Goal: Task Accomplishment & Management: Manage account settings

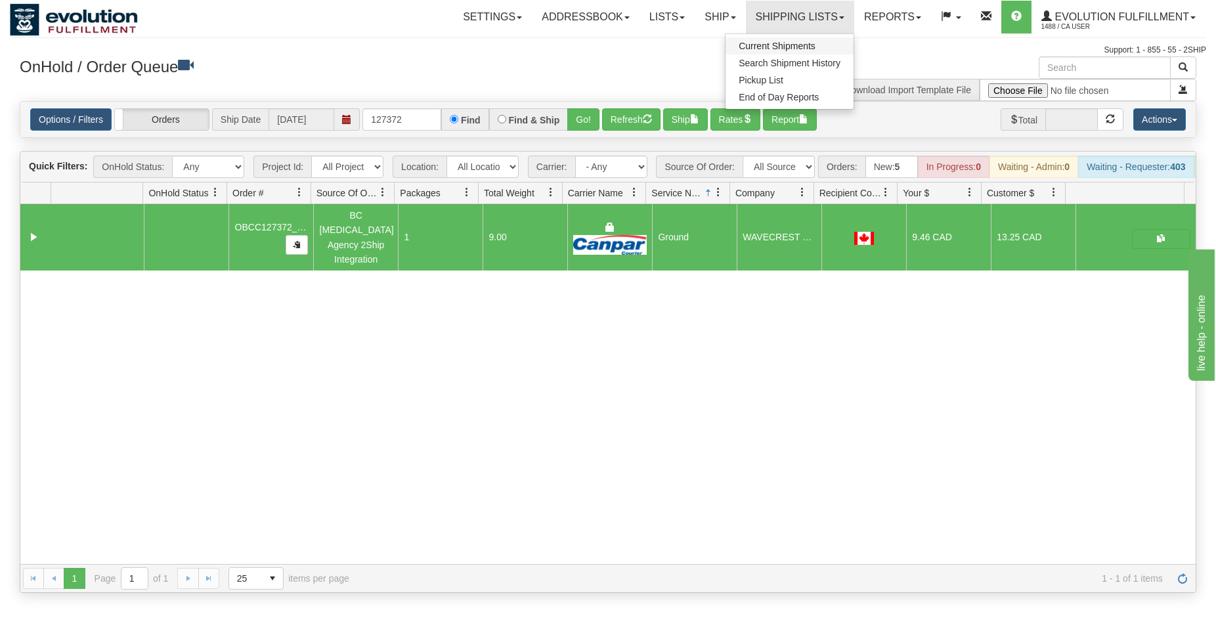
click at [809, 40] on link "Current Shipments" at bounding box center [790, 45] width 128 height 17
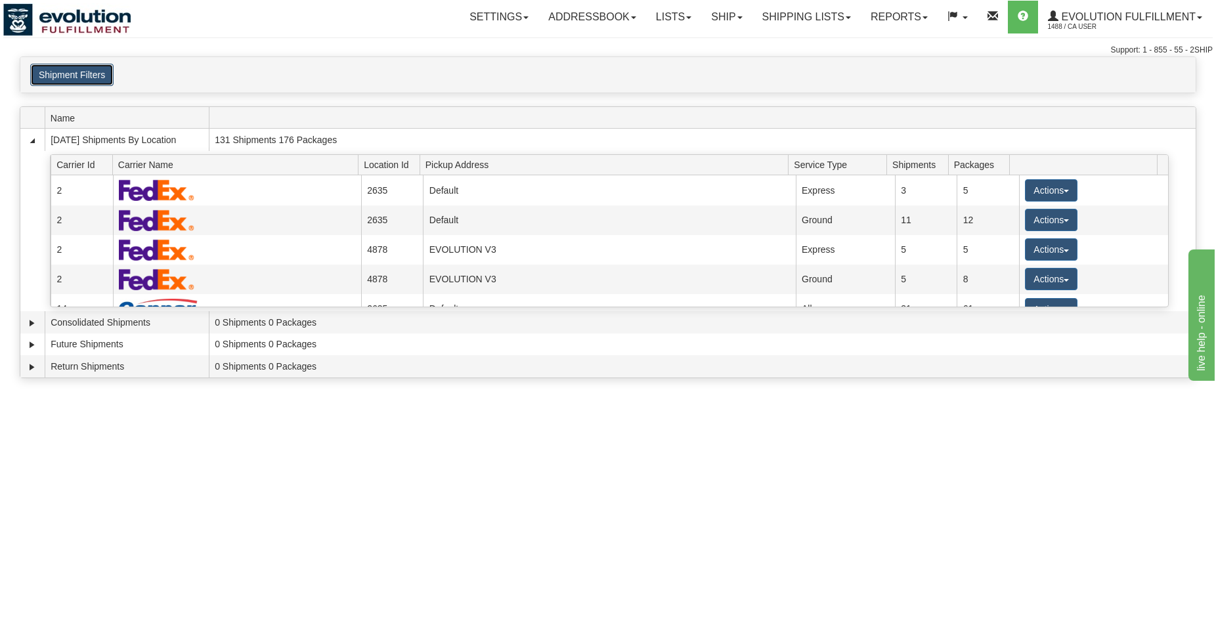
click at [44, 77] on button "Shipment Filters" at bounding box center [71, 75] width 83 height 22
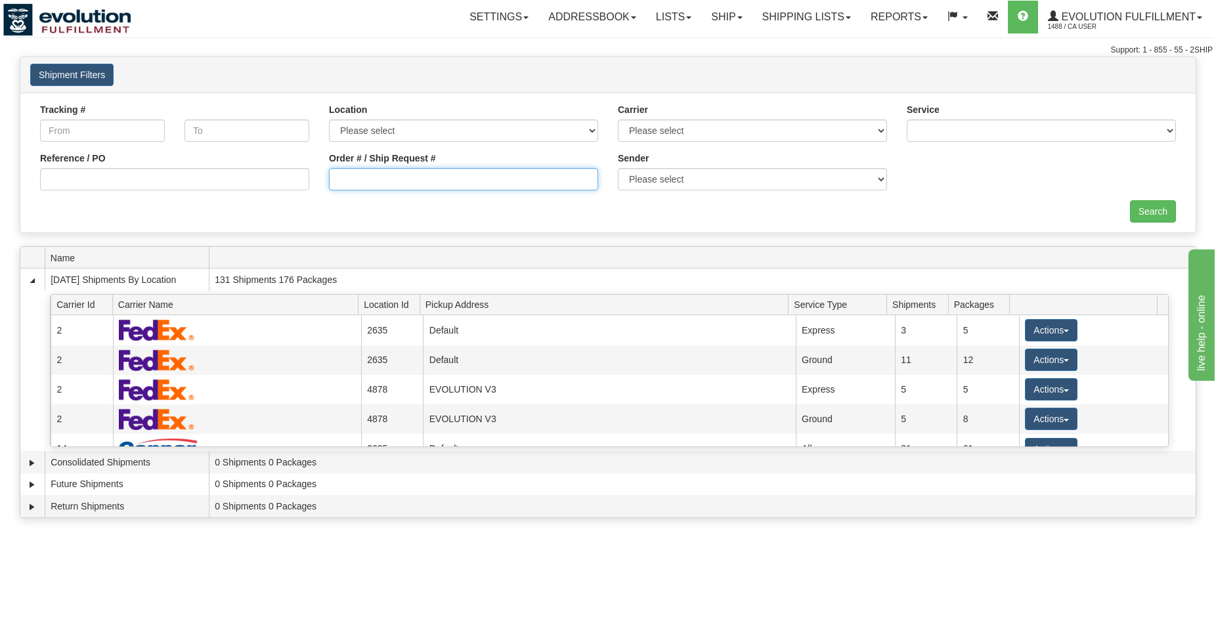
click at [351, 182] on input "Order # / Ship Request #" at bounding box center [463, 179] width 269 height 22
type input "1041"
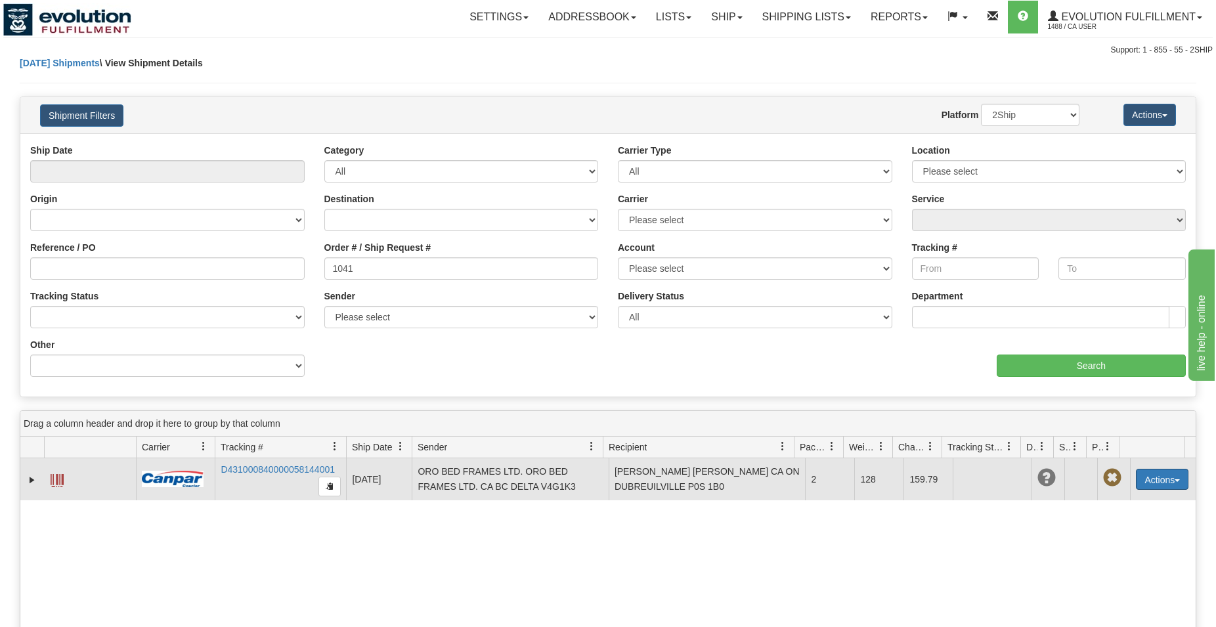
click at [1153, 472] on button "Actions" at bounding box center [1162, 479] width 53 height 21
click at [1102, 557] on link "Delete" at bounding box center [1120, 554] width 136 height 17
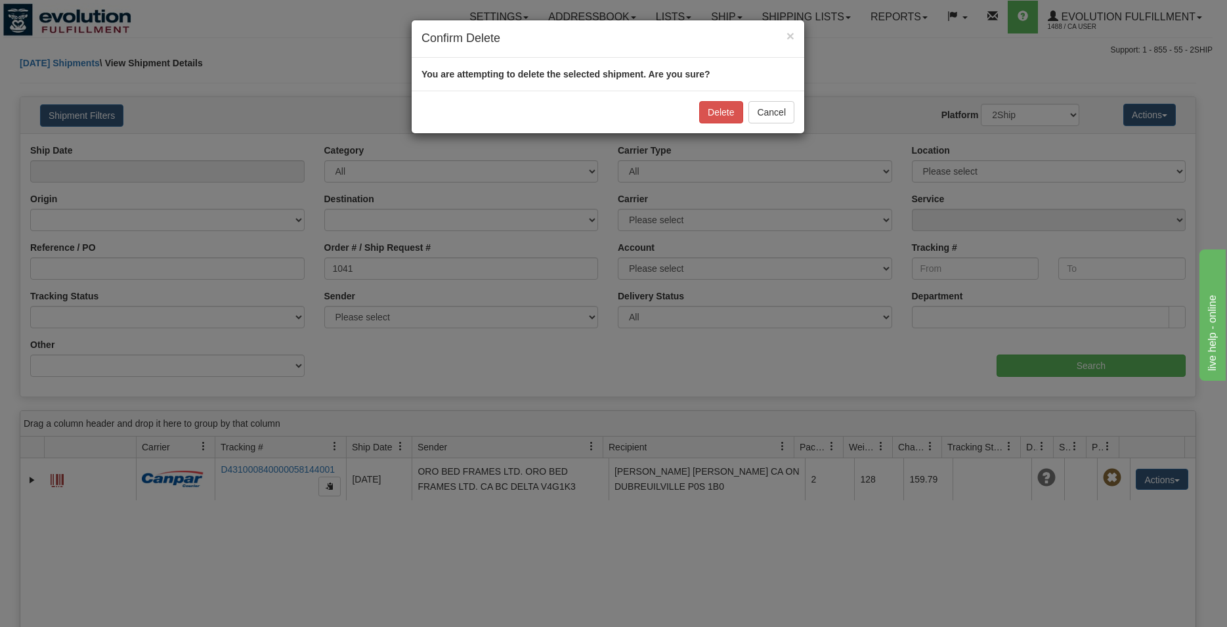
click at [717, 86] on div "You are attempting to delete the selected shipment. Are you sure?" at bounding box center [608, 74] width 393 height 33
click at [710, 109] on button "Delete" at bounding box center [720, 112] width 43 height 22
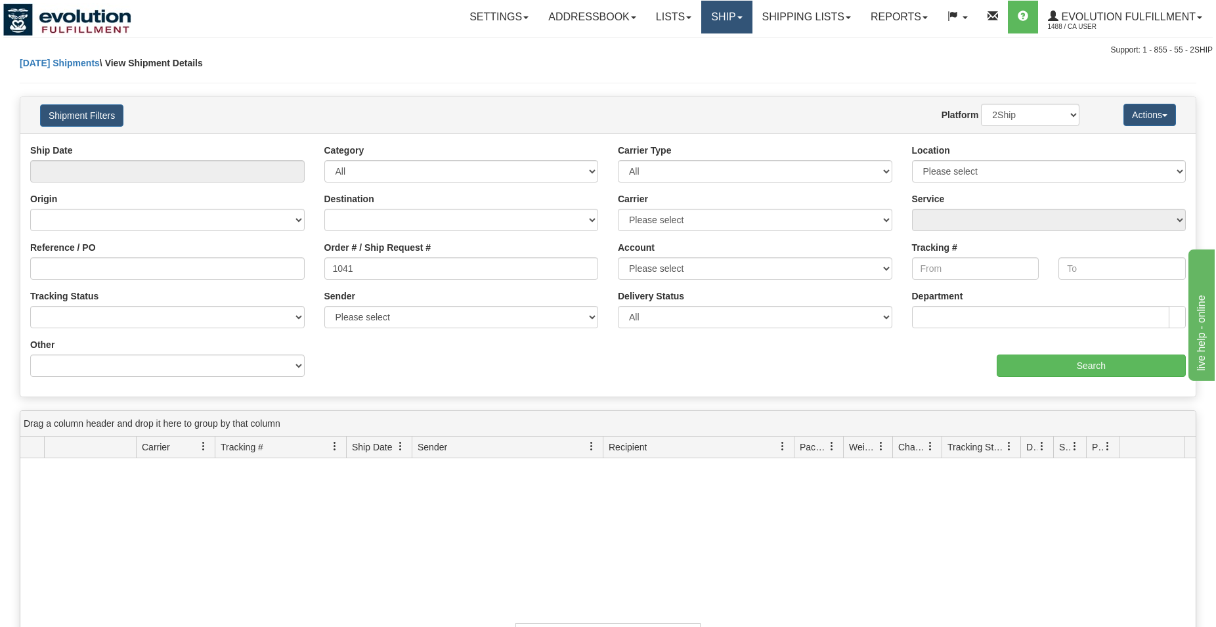
click at [705, 23] on link "Ship" at bounding box center [726, 17] width 51 height 33
click at [697, 62] on span "OnHold / Order Queue" at bounding box center [692, 63] width 93 height 11
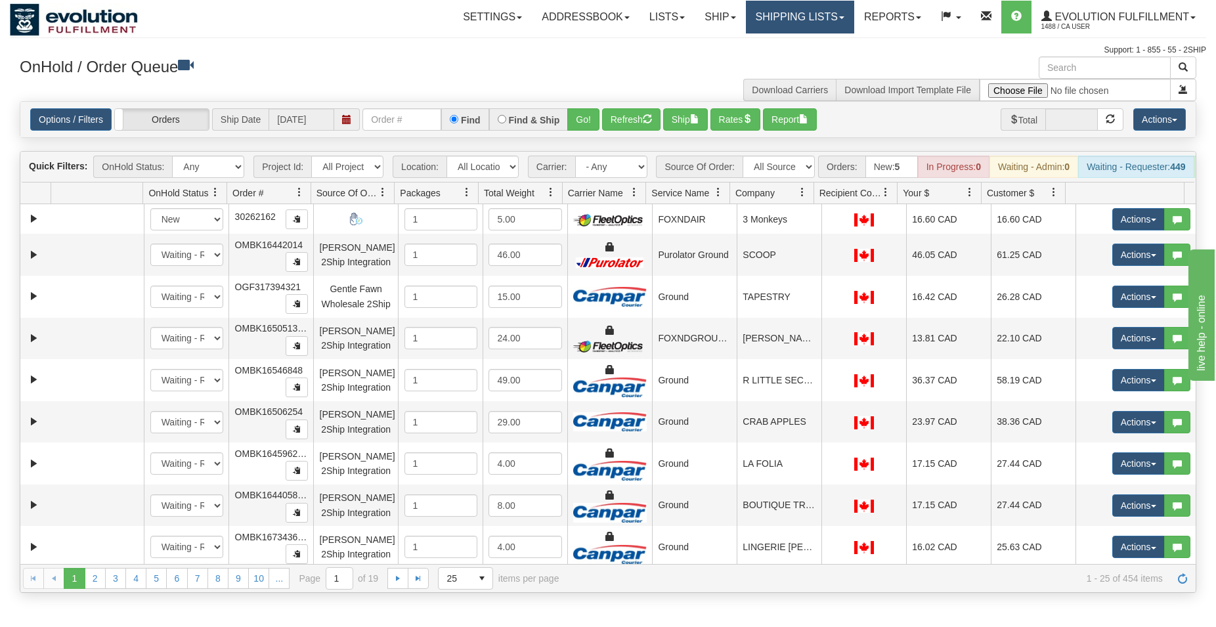
click at [759, 29] on link "Shipping lists" at bounding box center [800, 17] width 108 height 33
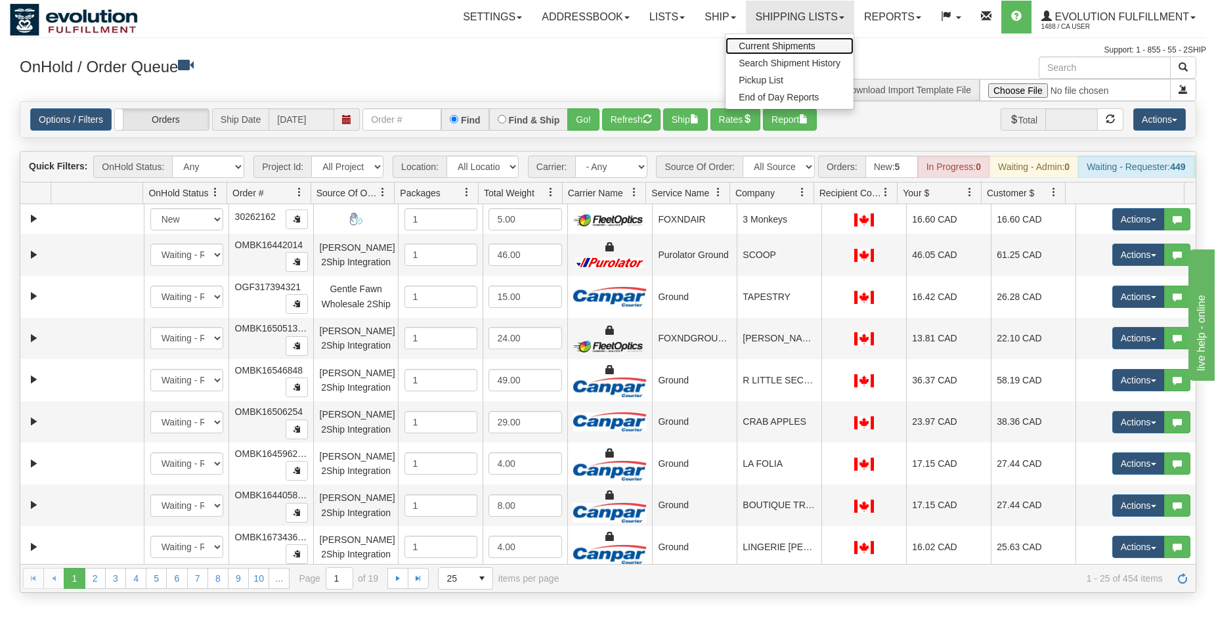
click at [755, 43] on span "Current Shipments" at bounding box center [777, 46] width 77 height 11
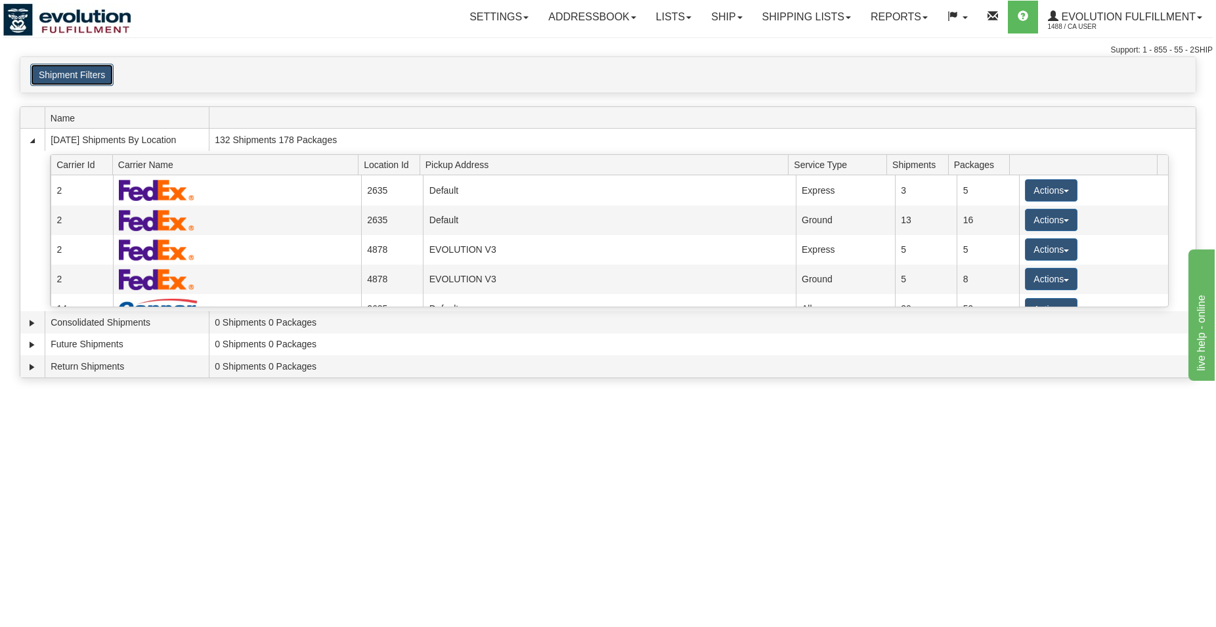
click at [102, 72] on button "Shipment Filters" at bounding box center [71, 75] width 83 height 22
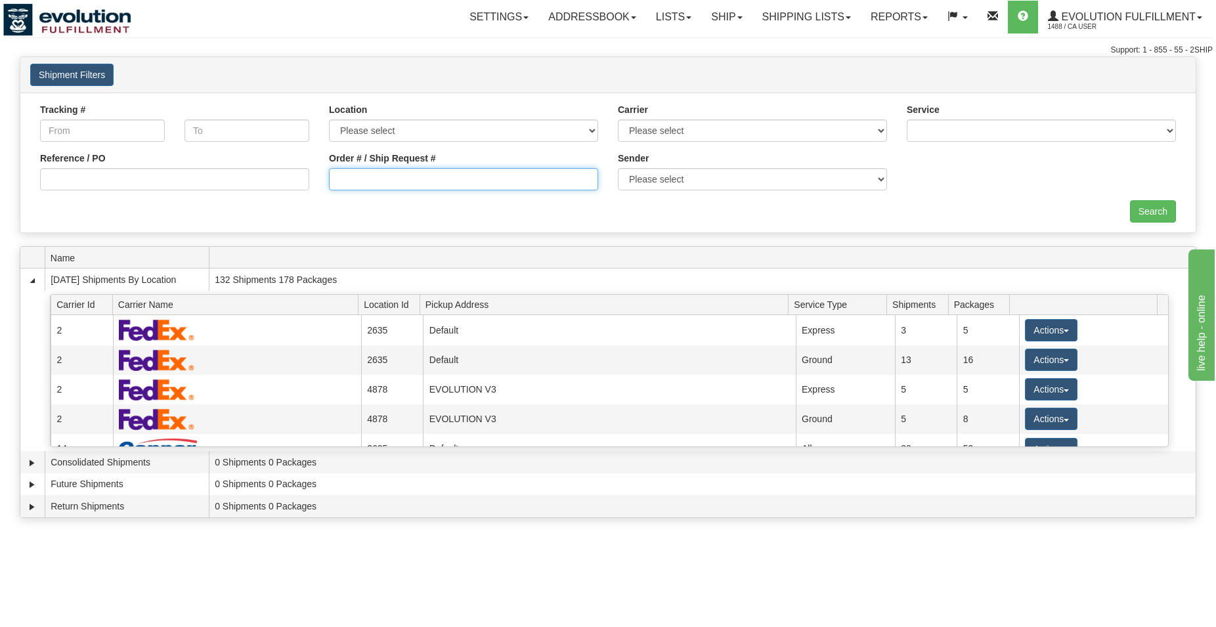
click at [416, 177] on input "Order # / Ship Request #" at bounding box center [463, 179] width 269 height 22
type input "1"
type input "1043-1"
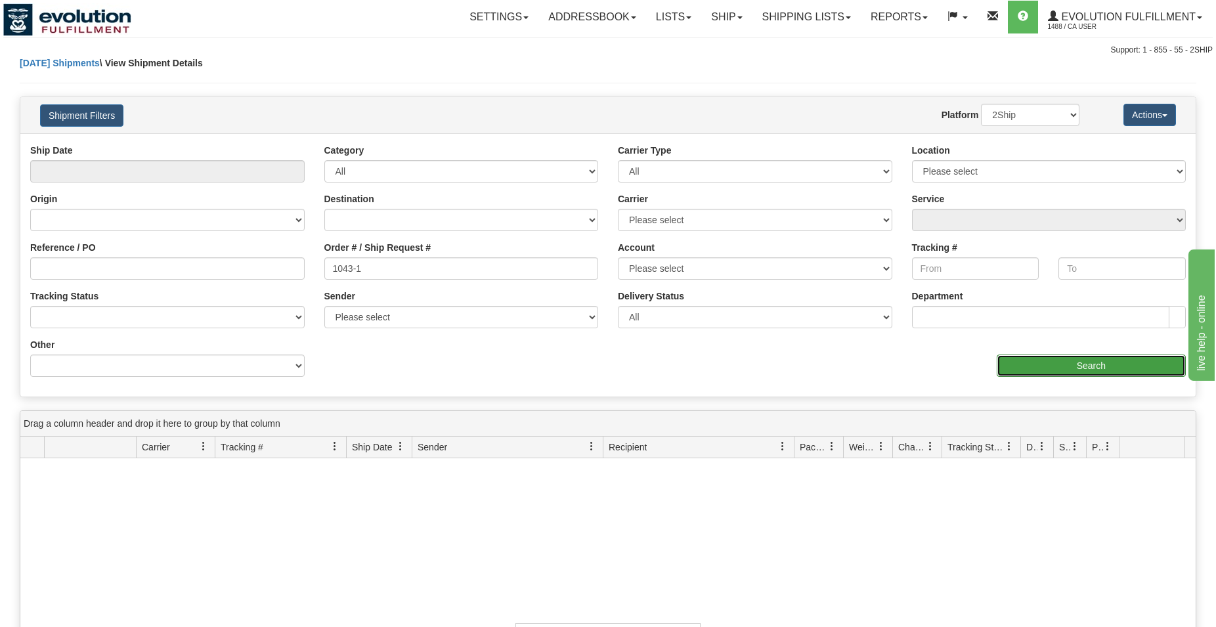
click at [1071, 373] on input "Search" at bounding box center [1091, 366] width 189 height 22
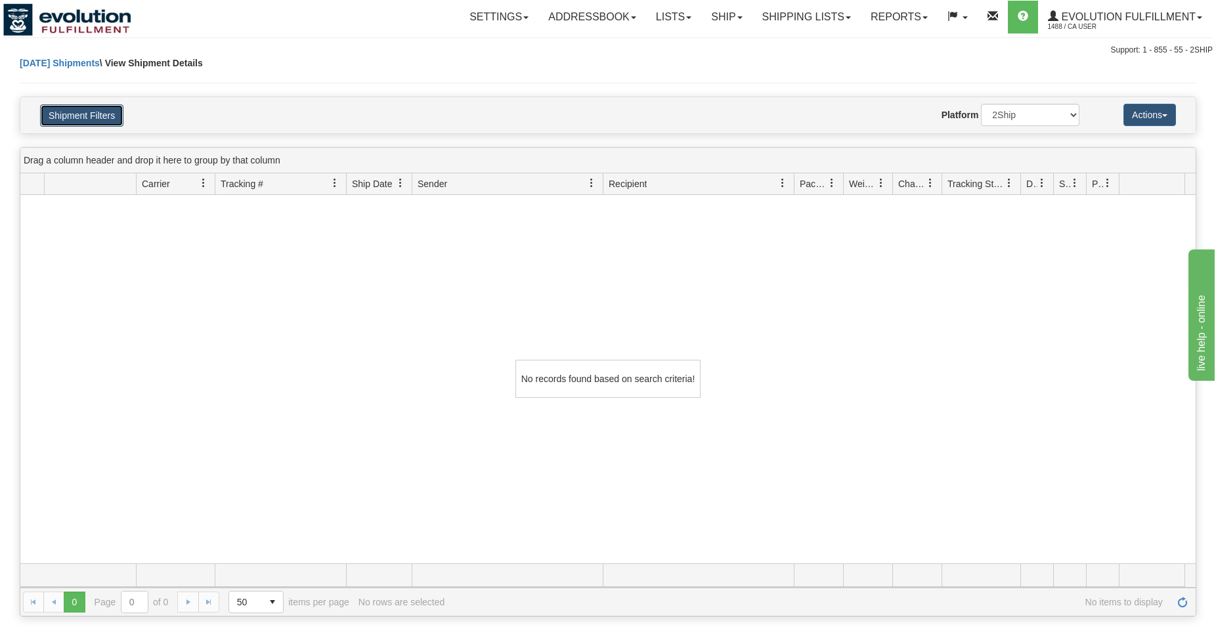
click at [91, 120] on button "Shipment Filters" at bounding box center [81, 115] width 83 height 22
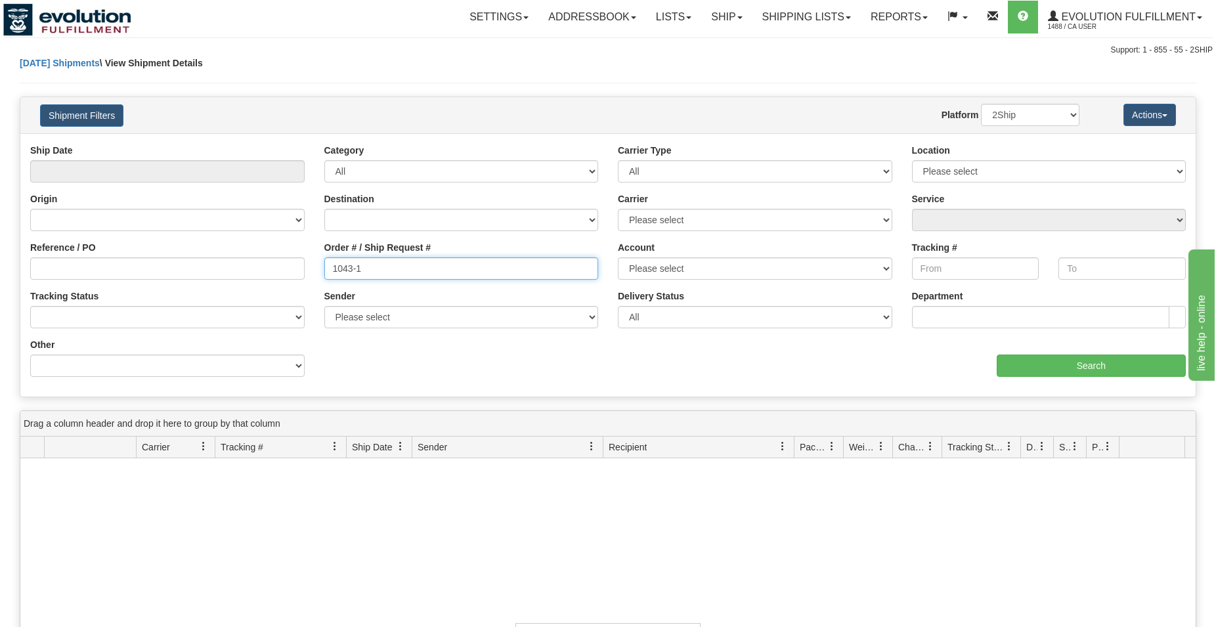
drag, startPoint x: 347, startPoint y: 266, endPoint x: 402, endPoint y: 268, distance: 54.5
click at [401, 268] on input "1043-1" at bounding box center [461, 268] width 275 height 22
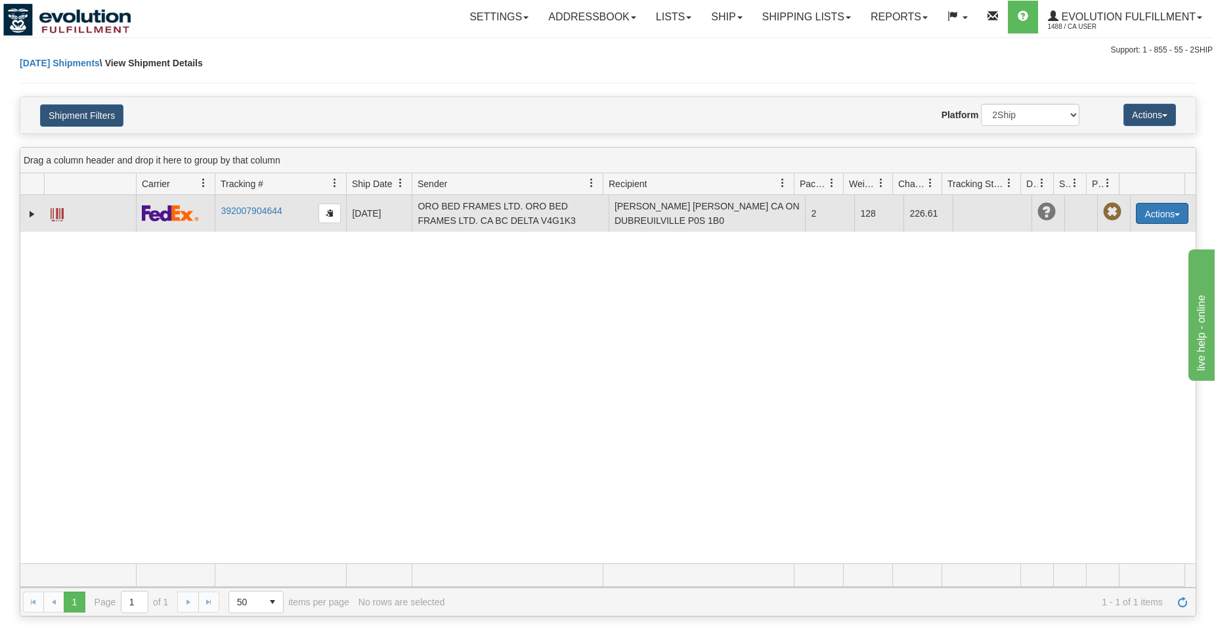
click at [1147, 213] on button "Actions" at bounding box center [1162, 213] width 53 height 21
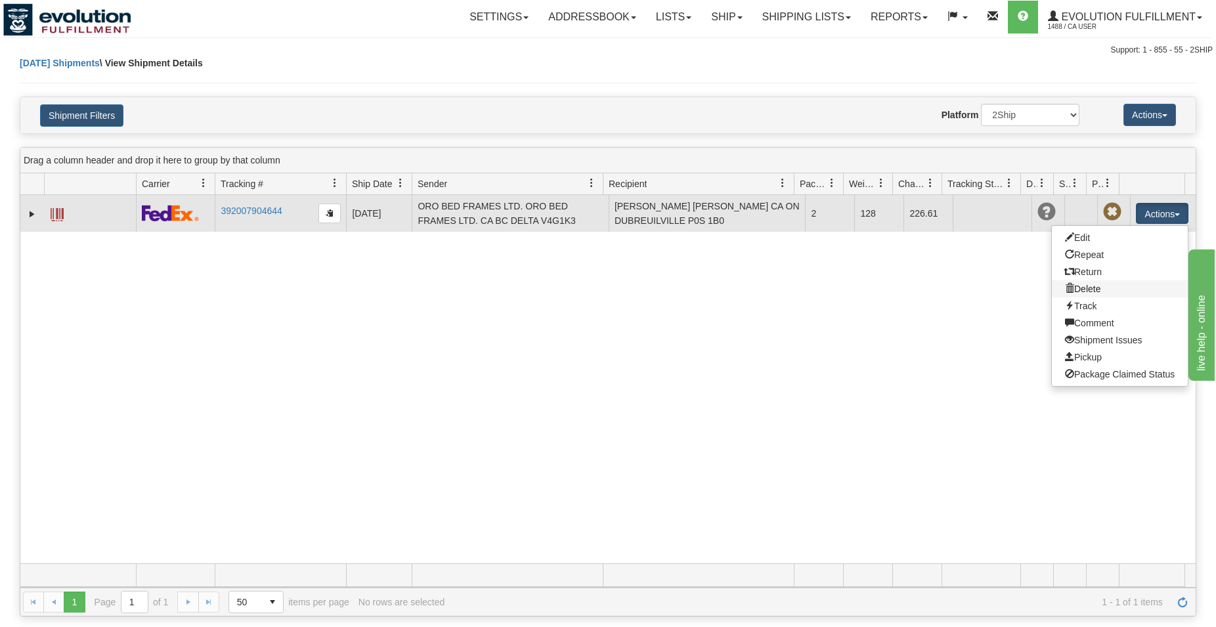
click at [1090, 289] on link "Delete" at bounding box center [1120, 288] width 136 height 17
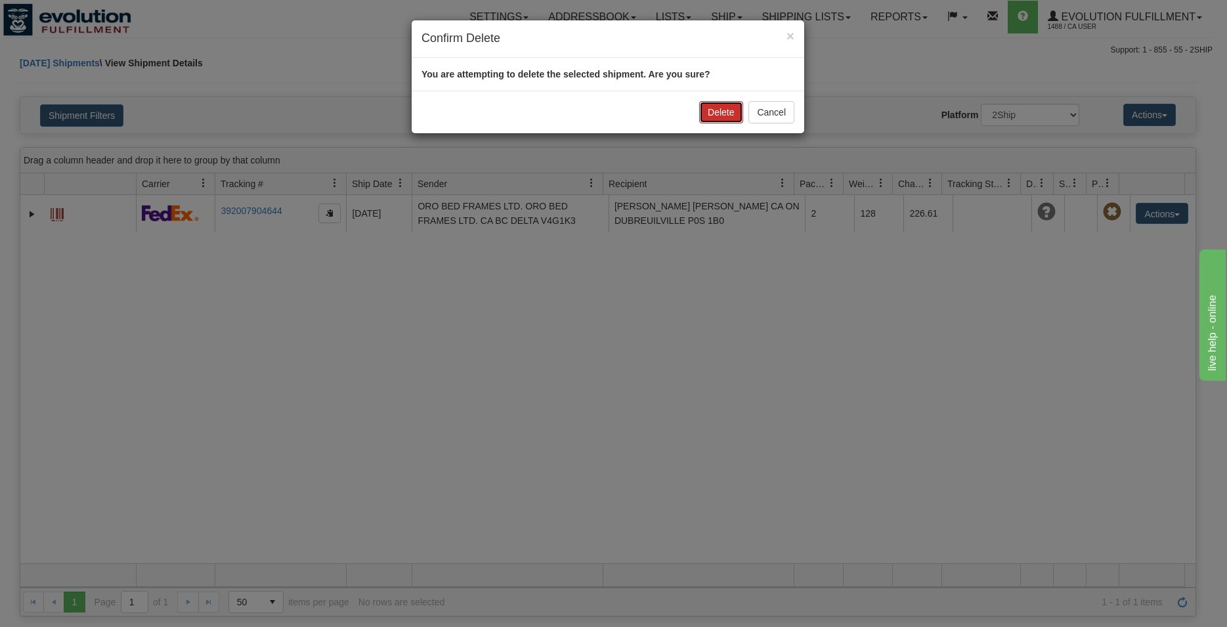
click at [724, 108] on button "Delete" at bounding box center [720, 112] width 43 height 22
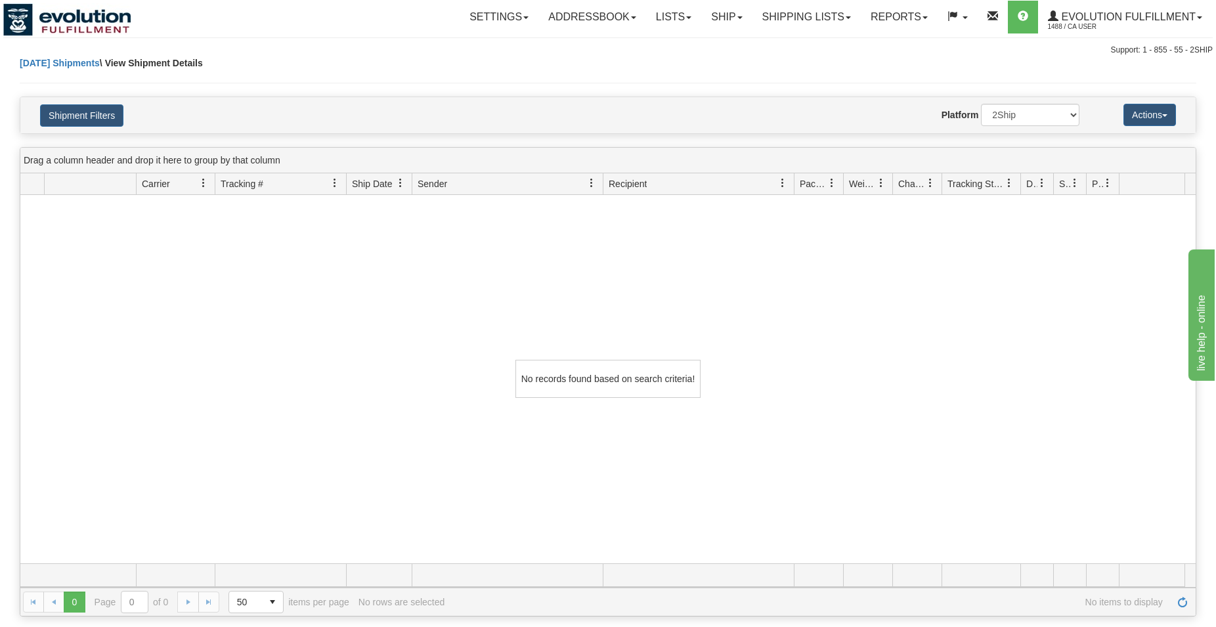
click at [49, 101] on div "Shipment Filters Website Agent Nothing selected Client User Platform 2Ship Impo…" at bounding box center [608, 115] width 1176 height 36
click at [59, 107] on button "Shipment Filters" at bounding box center [81, 115] width 83 height 22
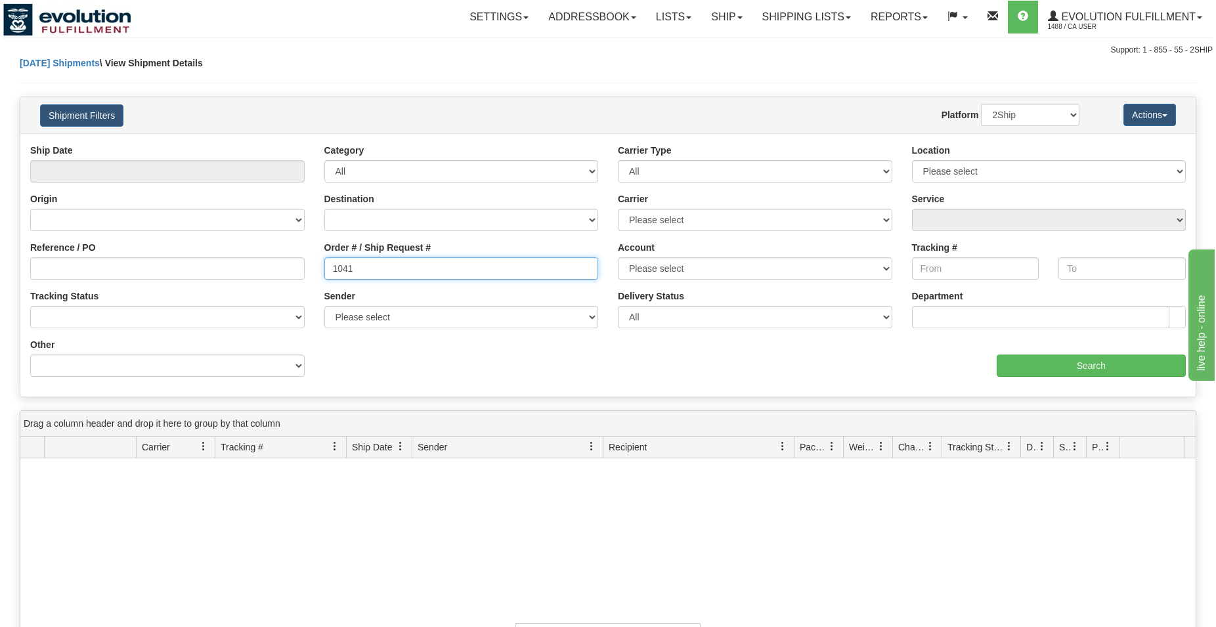
drag, startPoint x: 348, startPoint y: 269, endPoint x: 377, endPoint y: 263, distance: 29.6
click at [374, 273] on input "1041" at bounding box center [461, 268] width 275 height 22
type input "1040"
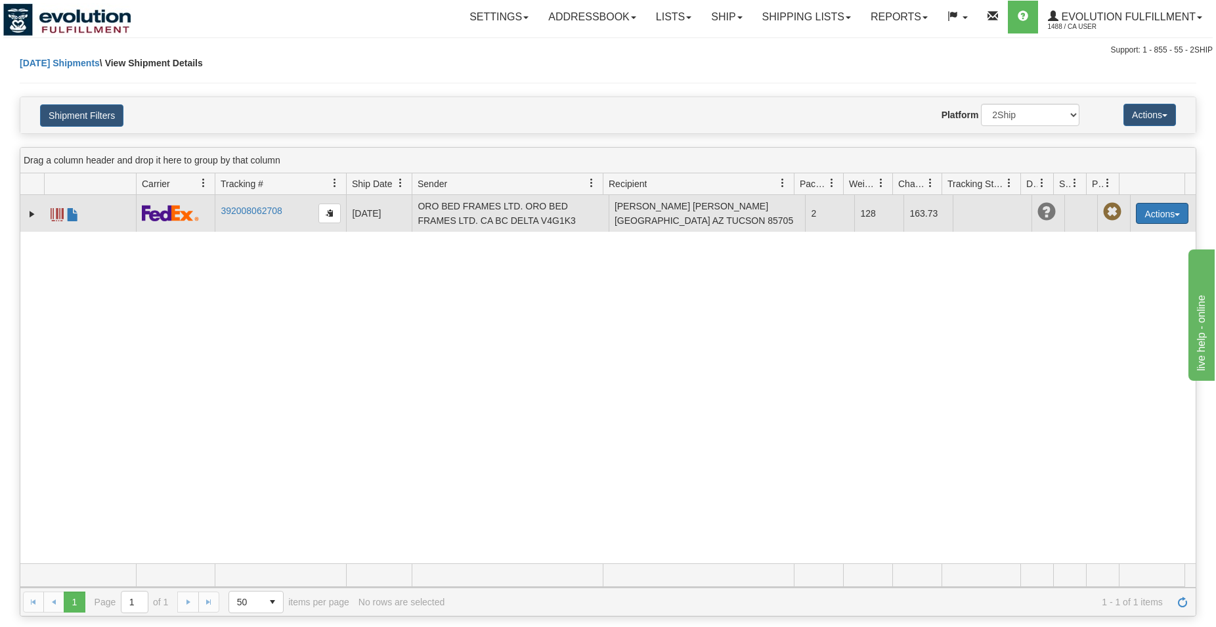
click at [1164, 221] on button "Actions" at bounding box center [1162, 213] width 53 height 21
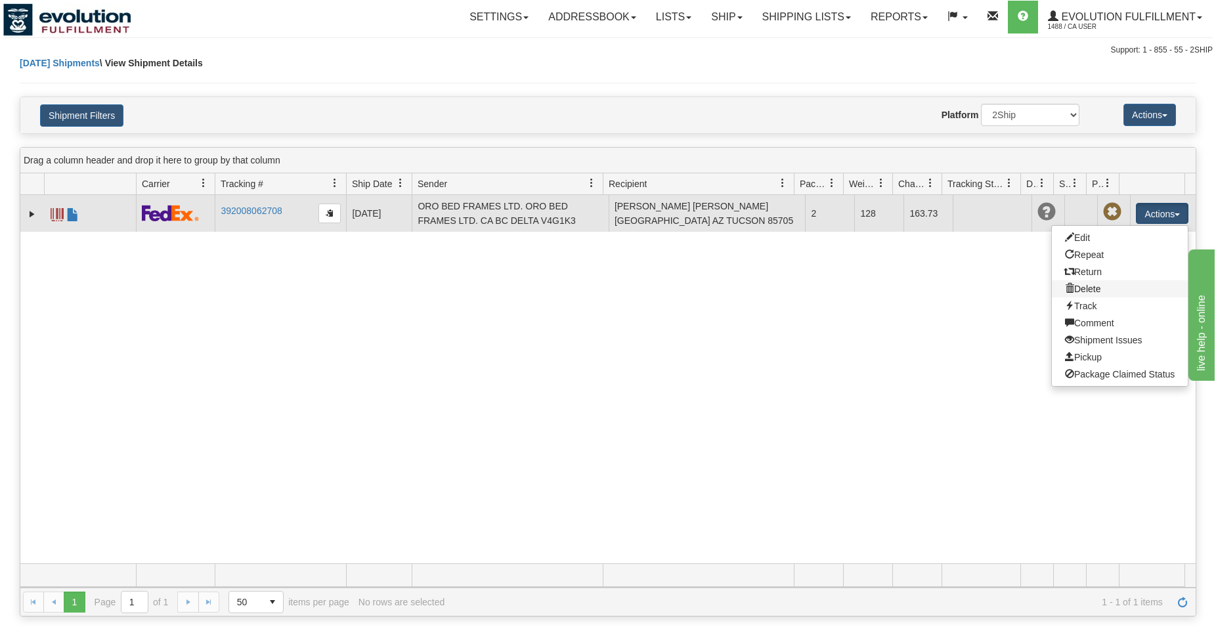
click at [1097, 294] on link "Delete" at bounding box center [1120, 288] width 136 height 17
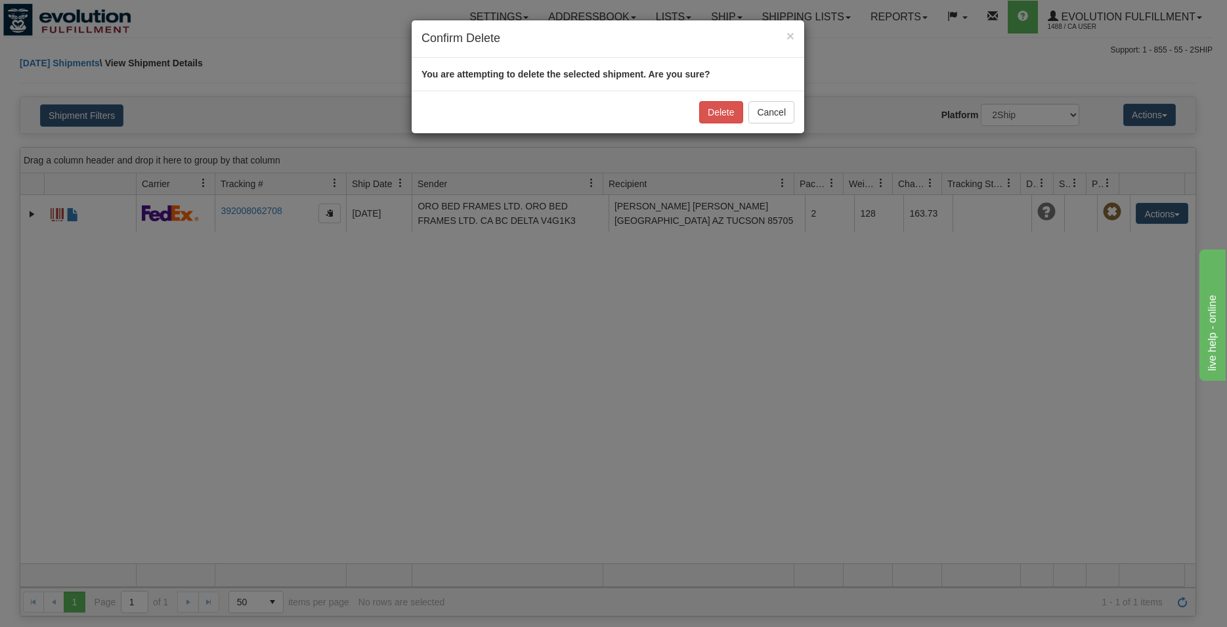
click at [695, 104] on div "Delete Cancel" at bounding box center [608, 112] width 393 height 43
click at [703, 108] on button "Delete" at bounding box center [720, 112] width 43 height 22
